Goal: Task Accomplishment & Management: Complete application form

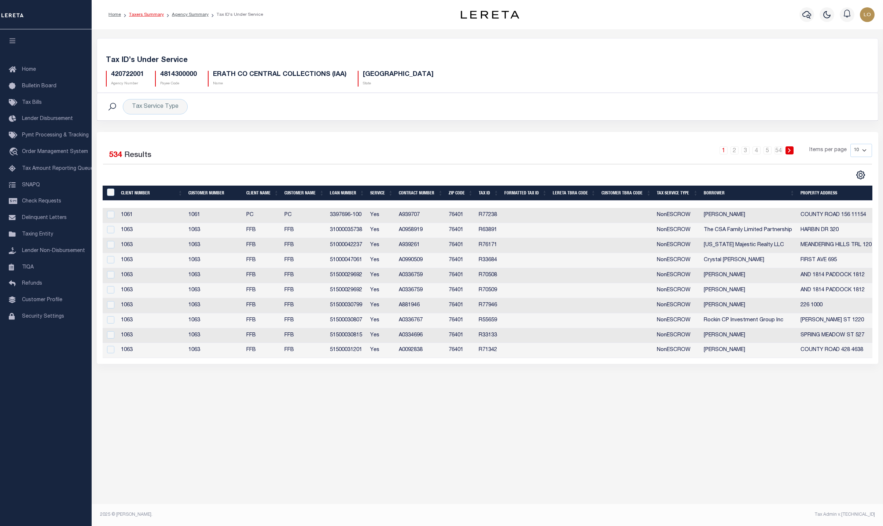
click at [146, 12] on link "Taxers Summary" at bounding box center [146, 14] width 35 height 4
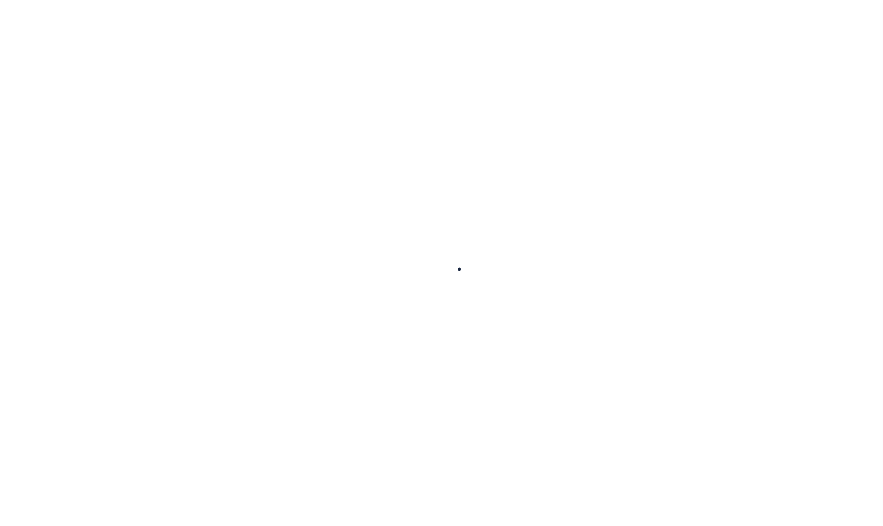
select select
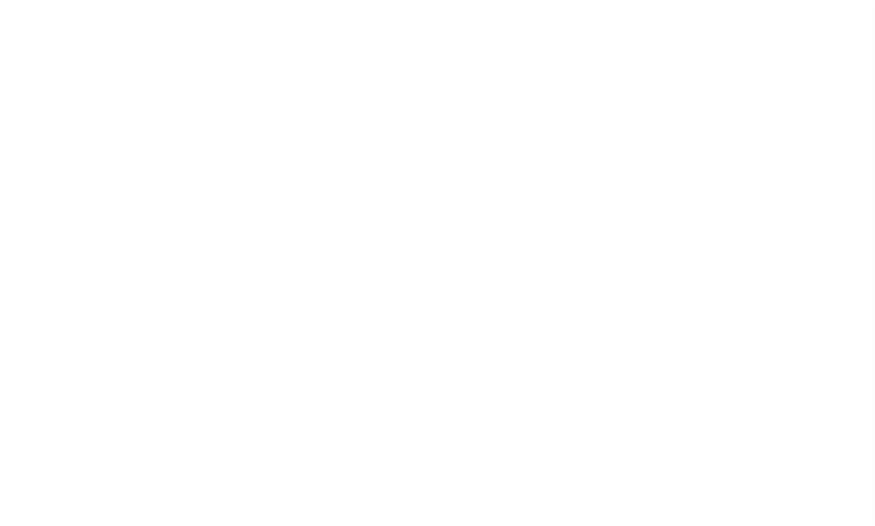
checkbox input "false"
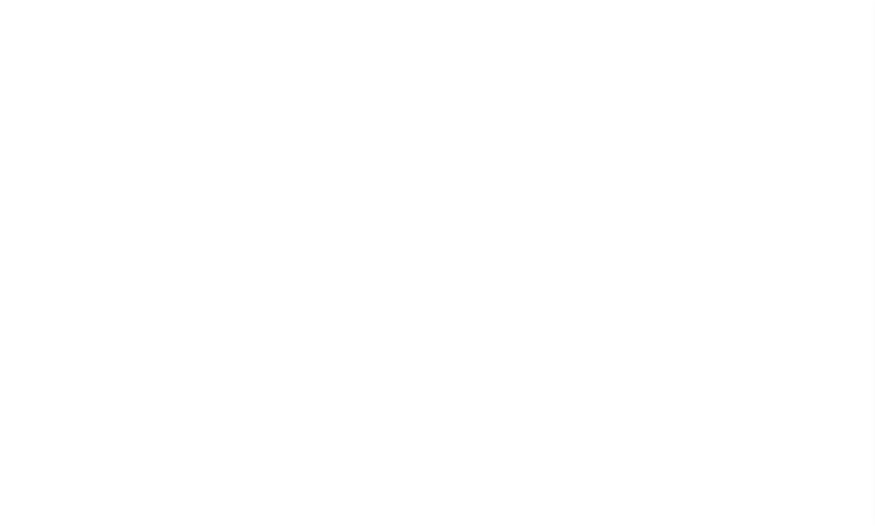
type input "5105900000"
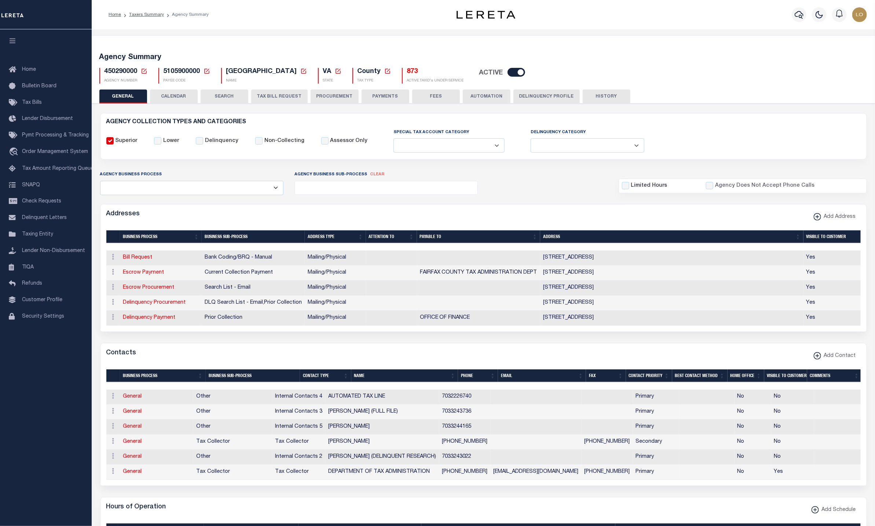
click at [206, 66] on div "450290000 Agency Number Edit Cancel Ok" at bounding box center [483, 73] width 779 height 22
click at [208, 71] on icon at bounding box center [206, 71] width 7 height 7
click at [231, 98] on input "Payee Code" at bounding box center [263, 97] width 87 height 14
paste input "4820121169"
type input "4820121169"
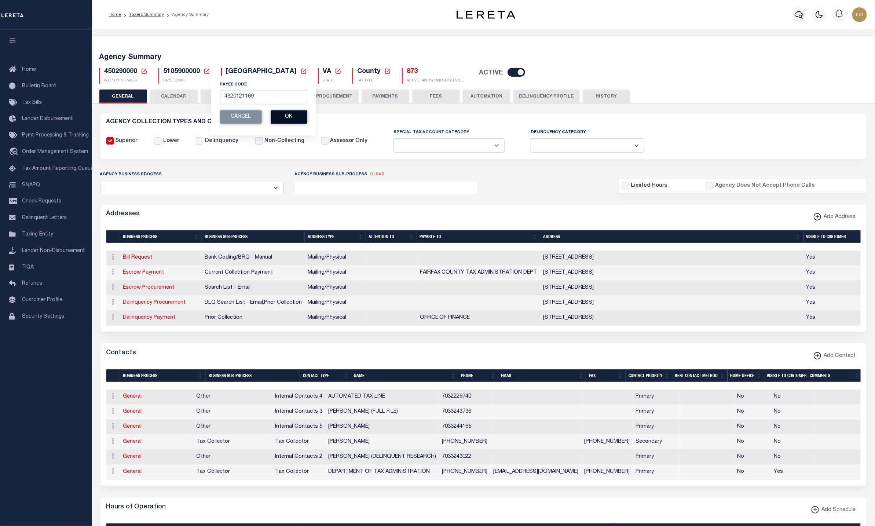
click at [291, 120] on button "Ok" at bounding box center [289, 117] width 37 height 14
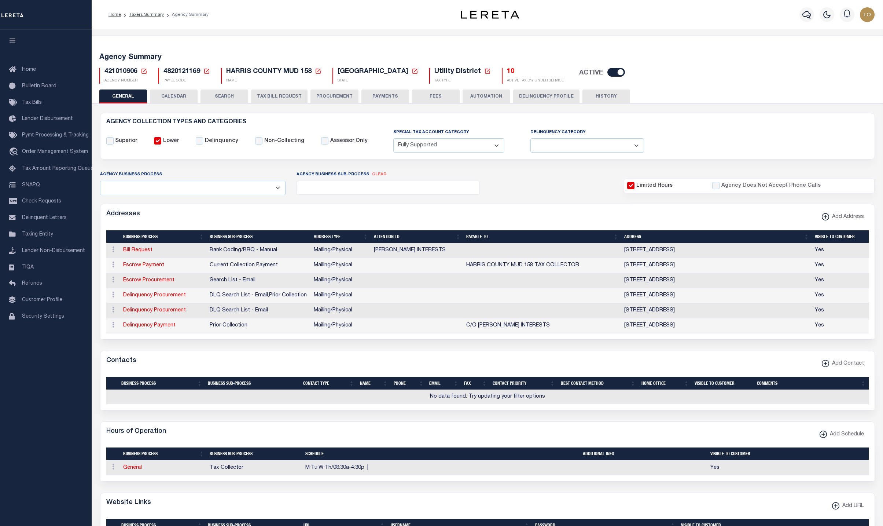
select select "1"
select select
select select "false"
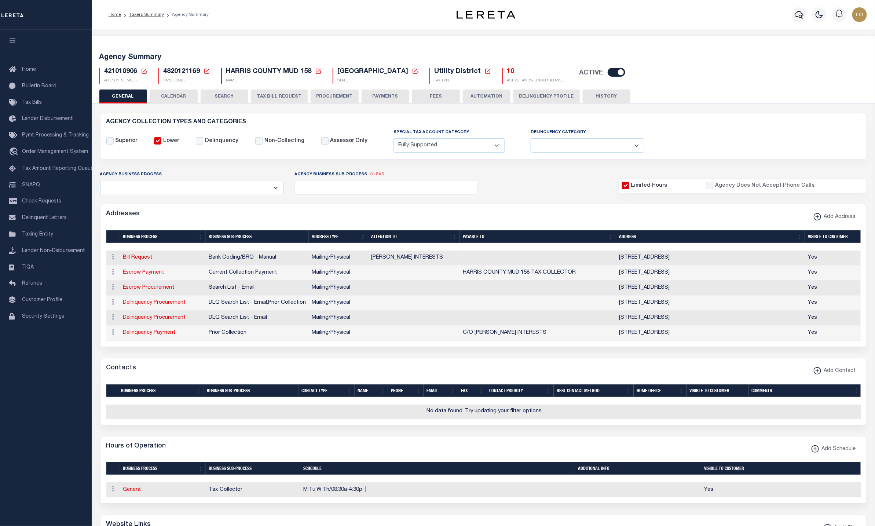
click at [383, 97] on button "PAYMENTS" at bounding box center [385, 96] width 48 height 14
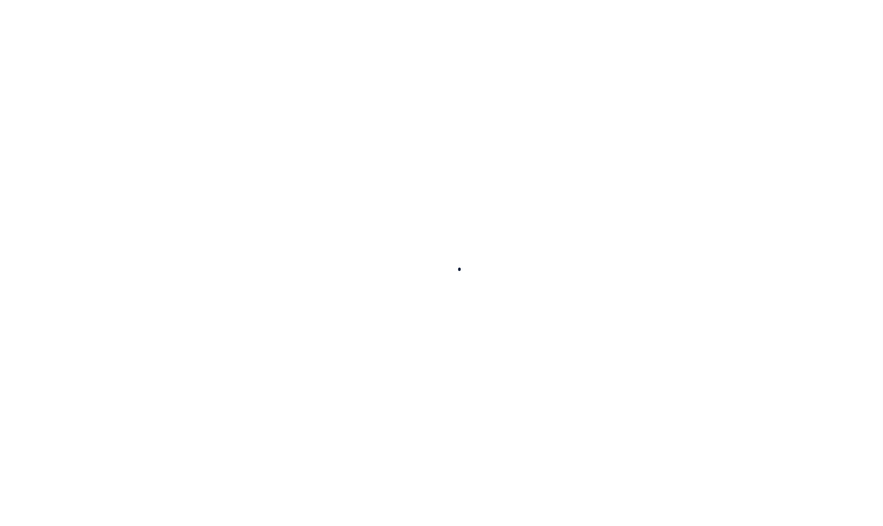
select select
checkbox input "false"
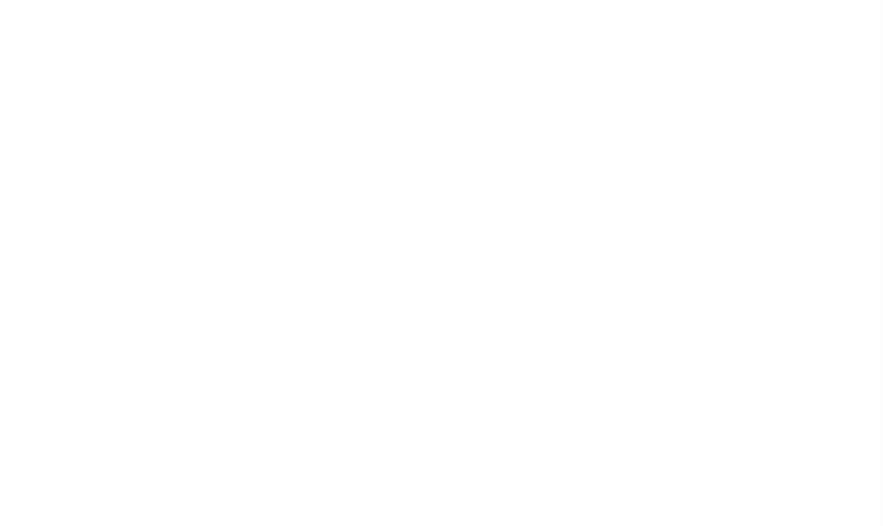
select select "1"
type input "4820121169"
select select "67"
select select "false"
type input "1"
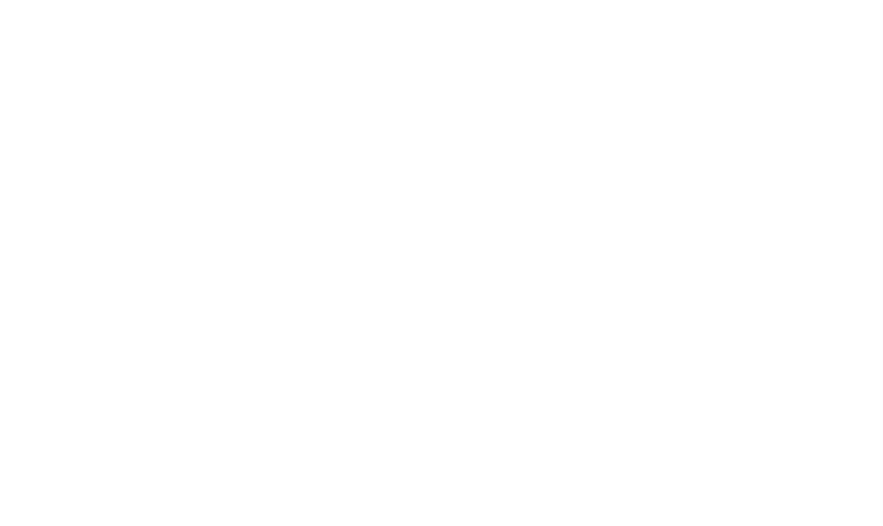
type input "LE"
checkbox input "false"
select select "false"
type input "B - Escrow reporting includes - “Delinquent Prior Year(s) Exist”, “Delinquent C…"
select select "70"
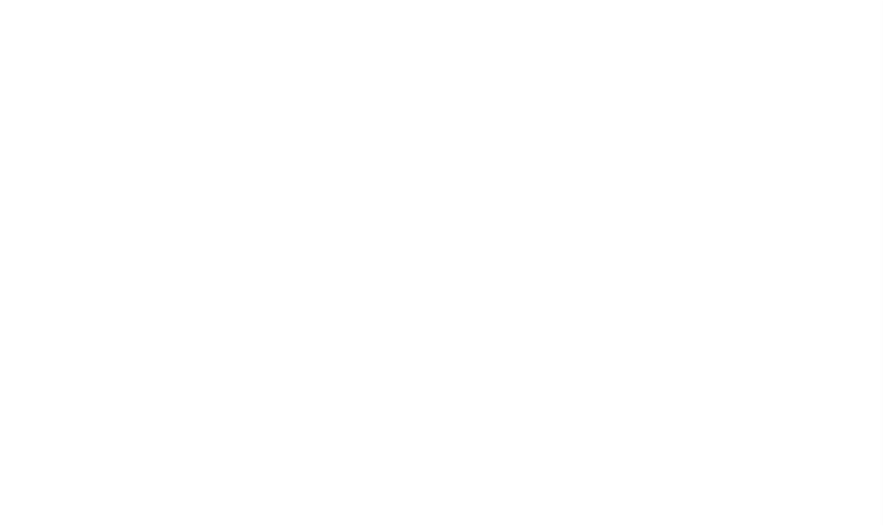
select select "44"
select select "50"
select select "63"
radio input "true"
checkbox input "false"
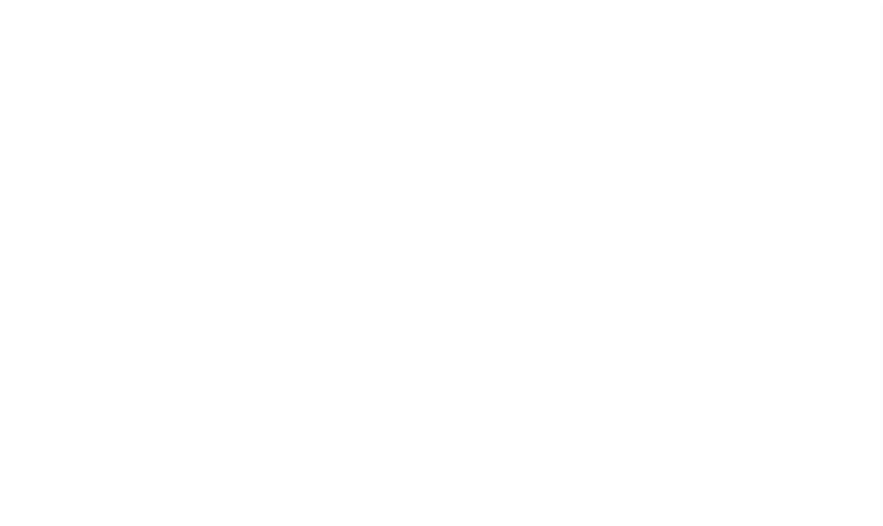
checkbox input "false"
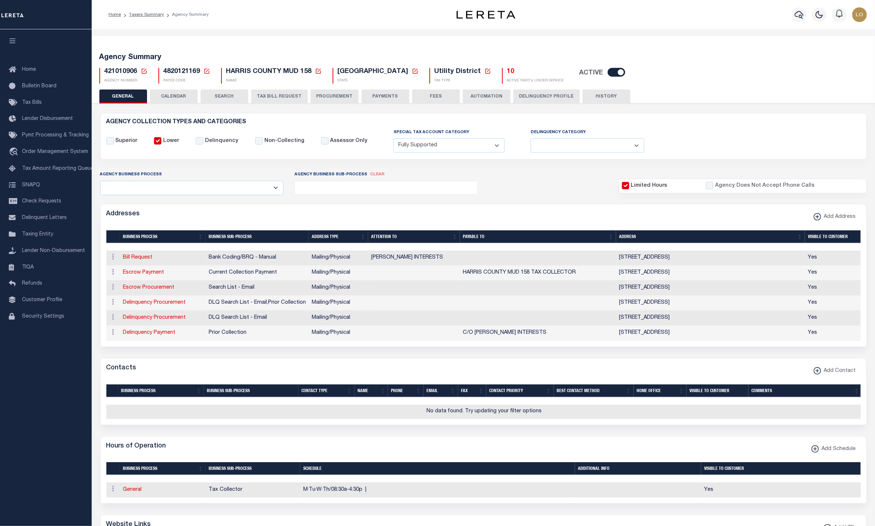
click at [376, 97] on button "PAYMENTS" at bounding box center [385, 96] width 48 height 14
